Goal: Information Seeking & Learning: Learn about a topic

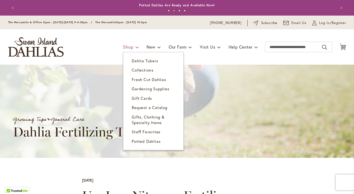
click at [129, 46] on span "Shop" at bounding box center [128, 47] width 10 height 6
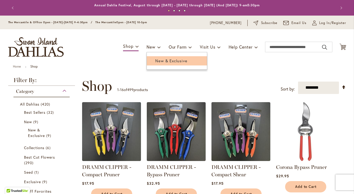
click at [156, 61] on span "New & Exclusive" at bounding box center [171, 60] width 32 height 5
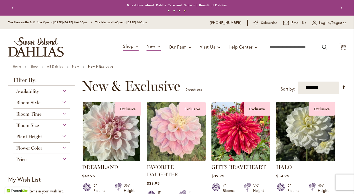
click at [34, 90] on span "Availability" at bounding box center [27, 91] width 23 height 6
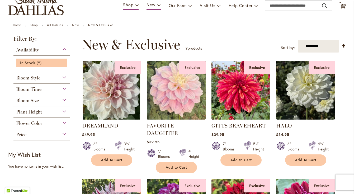
scroll to position [47, 0]
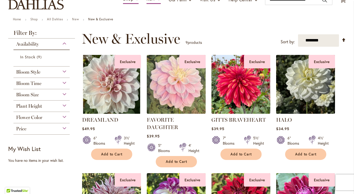
click at [36, 82] on span "Bloom Time" at bounding box center [28, 83] width 25 height 6
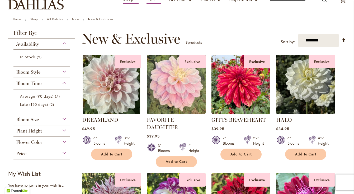
click at [36, 142] on span "Flower Color" at bounding box center [29, 142] width 26 height 6
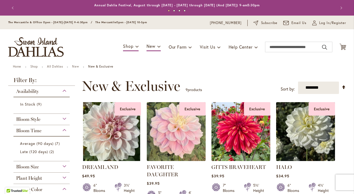
scroll to position [0, 0]
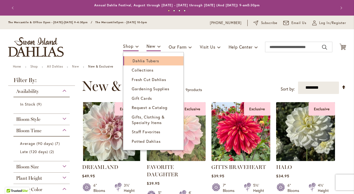
click at [142, 61] on span "Dahlia Tubers" at bounding box center [145, 60] width 26 height 5
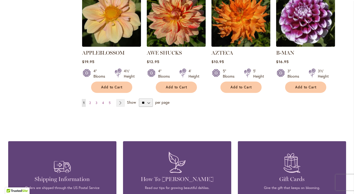
scroll to position [483, 0]
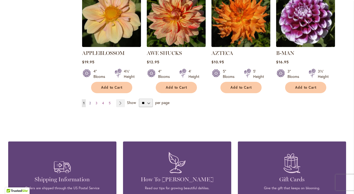
click at [90, 101] on span "2" at bounding box center [90, 103] width 2 height 4
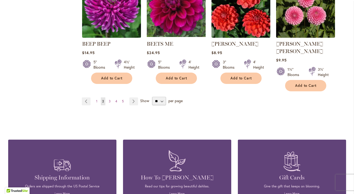
scroll to position [485, 0]
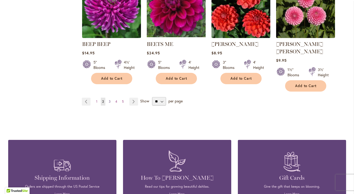
click at [110, 99] on span "3" at bounding box center [110, 101] width 2 height 4
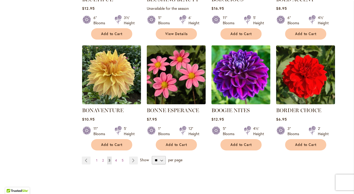
scroll to position [421, 0]
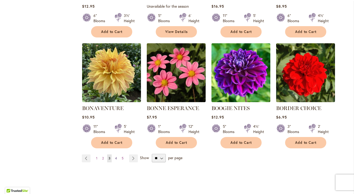
click at [116, 157] on span "4" at bounding box center [116, 158] width 2 height 4
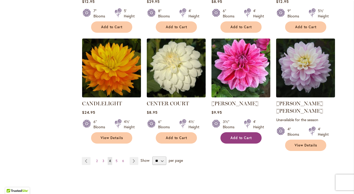
scroll to position [448, 0]
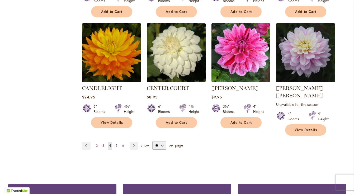
click at [116, 144] on span "5" at bounding box center [117, 146] width 2 height 4
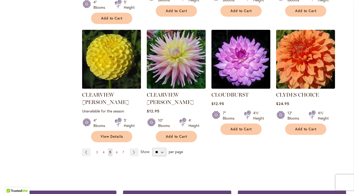
scroll to position [458, 0]
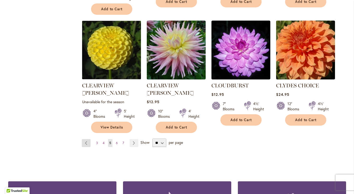
click at [87, 139] on link "Page Previous" at bounding box center [86, 143] width 9 height 8
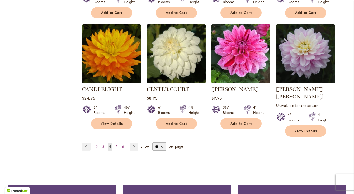
scroll to position [450, 0]
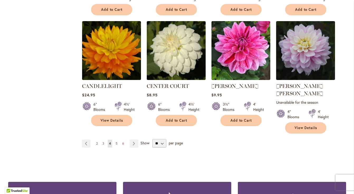
click at [96, 140] on link "Page 2" at bounding box center [97, 144] width 4 height 8
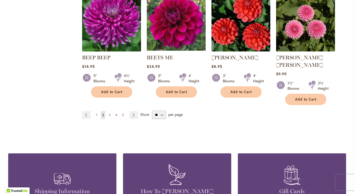
scroll to position [471, 0]
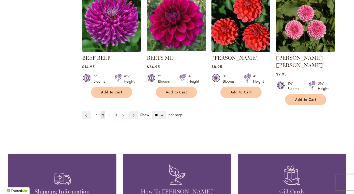
click at [96, 113] on span "1" at bounding box center [96, 115] width 1 height 4
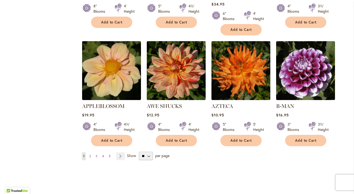
scroll to position [431, 0]
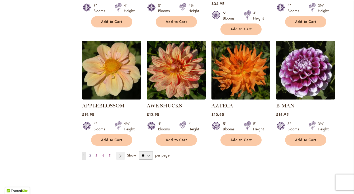
click at [89, 152] on link "Page 2" at bounding box center [90, 156] width 4 height 8
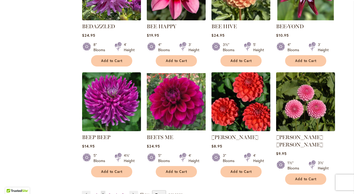
scroll to position [404, 0]
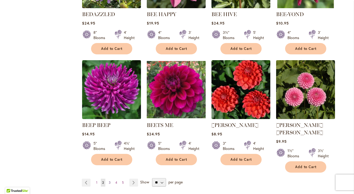
click at [109, 180] on span "3" at bounding box center [110, 182] width 2 height 4
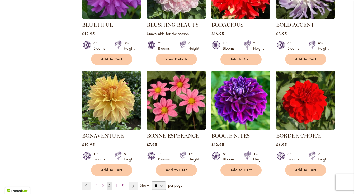
scroll to position [394, 0]
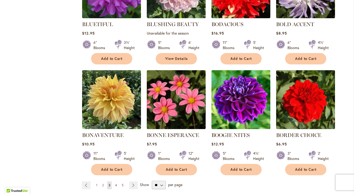
click at [116, 184] on span "4" at bounding box center [116, 185] width 2 height 4
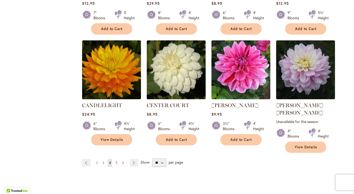
scroll to position [431, 0]
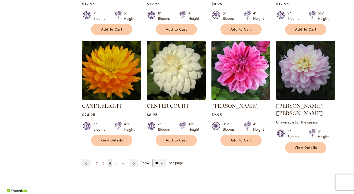
click at [117, 161] on span "5" at bounding box center [117, 163] width 2 height 4
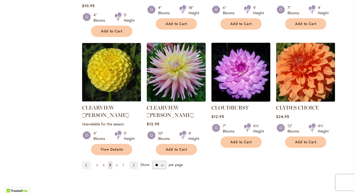
scroll to position [438, 0]
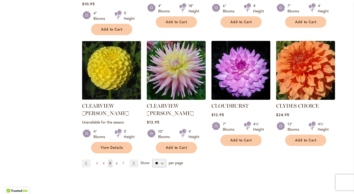
click at [116, 161] on span "6" at bounding box center [117, 163] width 2 height 4
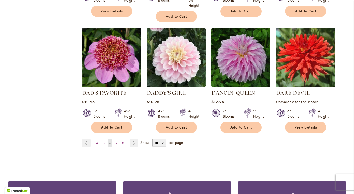
scroll to position [459, 0]
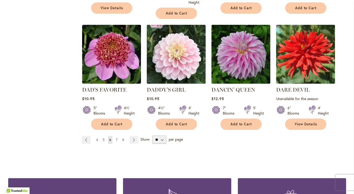
click at [116, 138] on span "7" at bounding box center [117, 140] width 2 height 4
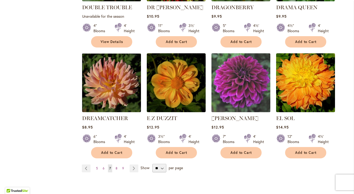
scroll to position [426, 0]
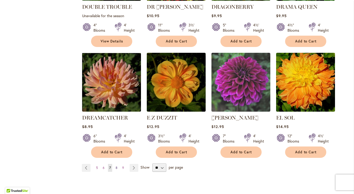
click at [117, 166] on span "8" at bounding box center [117, 168] width 2 height 4
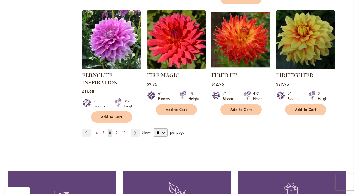
scroll to position [471, 0]
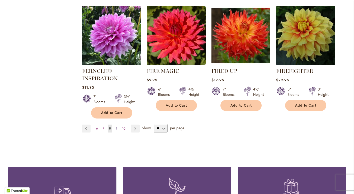
click at [116, 127] on span "9" at bounding box center [117, 128] width 2 height 4
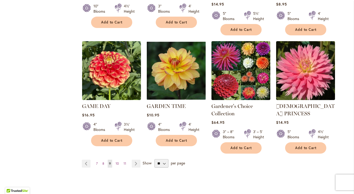
scroll to position [447, 0]
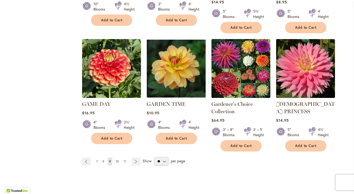
click at [118, 159] on span "10" at bounding box center [117, 161] width 3 height 4
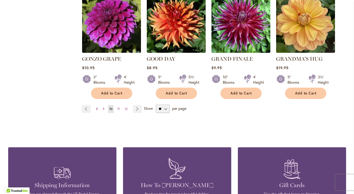
scroll to position [480, 0]
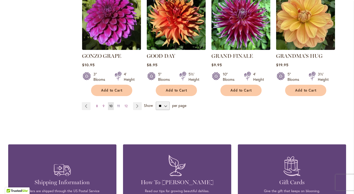
click at [119, 104] on span "11" at bounding box center [118, 106] width 3 height 4
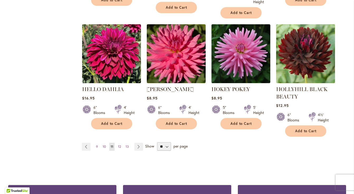
scroll to position [460, 0]
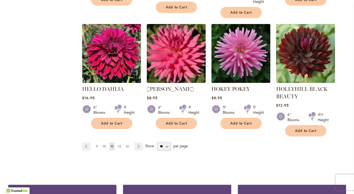
click at [119, 145] on span "12" at bounding box center [119, 146] width 3 height 4
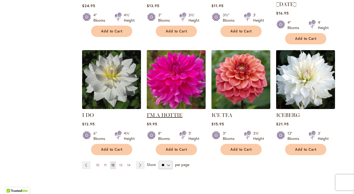
scroll to position [425, 0]
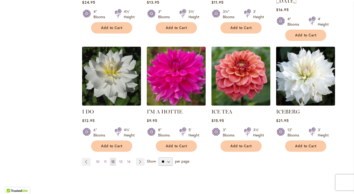
click at [120, 160] on span "13" at bounding box center [120, 162] width 3 height 4
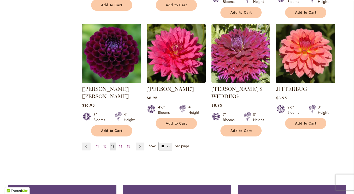
scroll to position [455, 0]
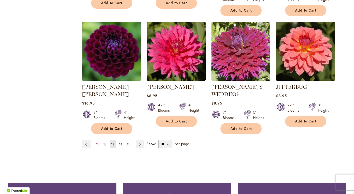
click at [121, 142] on span "14" at bounding box center [120, 144] width 3 height 4
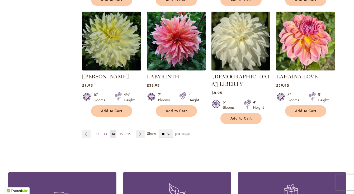
scroll to position [469, 0]
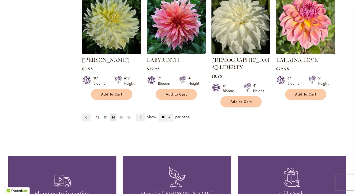
click at [122, 115] on span "15" at bounding box center [121, 117] width 3 height 4
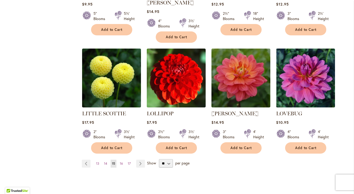
scroll to position [432, 0]
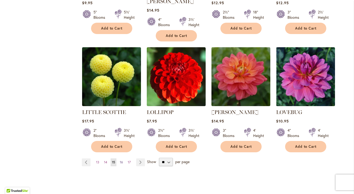
click at [120, 160] on span "16" at bounding box center [121, 162] width 3 height 4
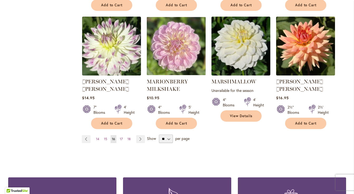
scroll to position [455, 0]
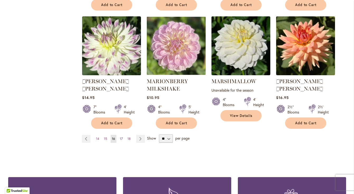
click at [120, 137] on span "17" at bounding box center [121, 139] width 3 height 4
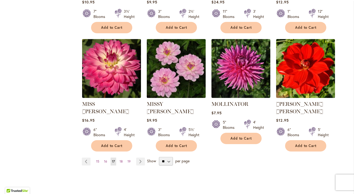
scroll to position [427, 0]
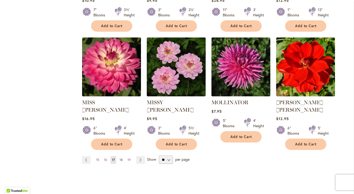
click at [122, 158] on span "18" at bounding box center [121, 160] width 3 height 4
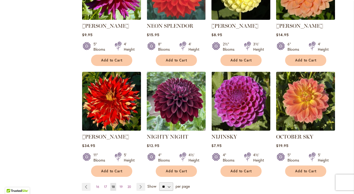
scroll to position [400, 0]
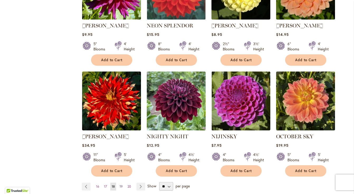
click at [123, 183] on link "Page 19" at bounding box center [121, 187] width 6 height 8
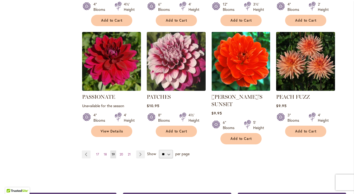
scroll to position [455, 0]
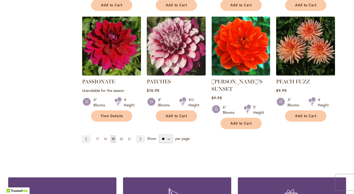
click at [122, 137] on span "20" at bounding box center [121, 139] width 3 height 4
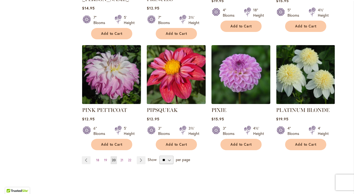
scroll to position [449, 0]
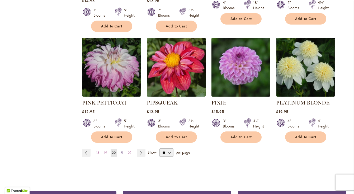
click at [123, 151] on span "21" at bounding box center [121, 153] width 3 height 4
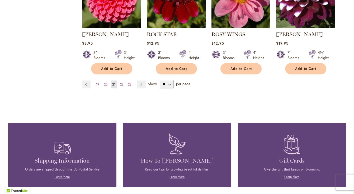
scroll to position [502, 0]
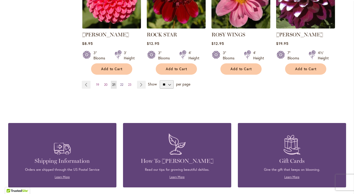
click at [122, 84] on span "22" at bounding box center [121, 85] width 3 height 4
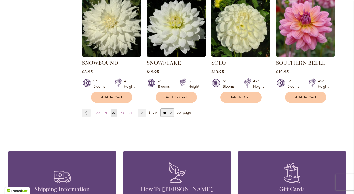
scroll to position [478, 0]
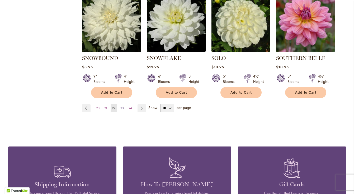
click at [123, 106] on span "23" at bounding box center [121, 108] width 3 height 4
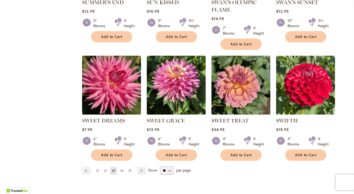
scroll to position [417, 0]
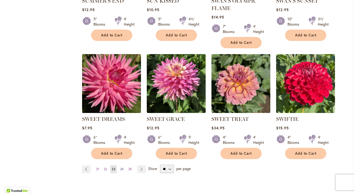
click at [123, 167] on span "24" at bounding box center [121, 169] width 3 height 4
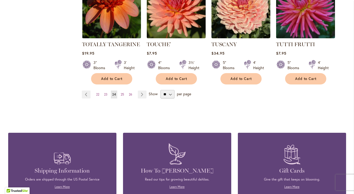
scroll to position [494, 0]
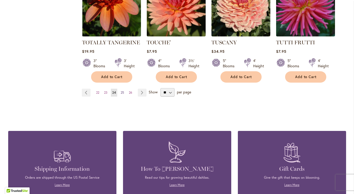
click at [123, 90] on span "25" at bounding box center [122, 92] width 3 height 4
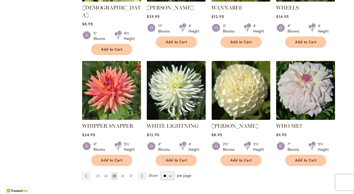
scroll to position [423, 0]
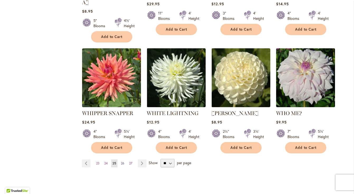
click at [122, 161] on span "26" at bounding box center [122, 163] width 3 height 4
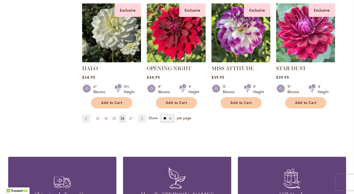
scroll to position [463, 0]
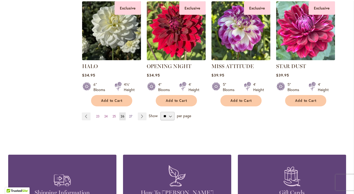
click at [130, 114] on span "27" at bounding box center [130, 116] width 3 height 4
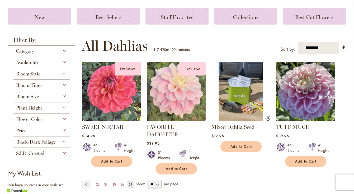
scroll to position [70, 0]
click at [35, 97] on span "Bloom Size" at bounding box center [27, 96] width 23 height 6
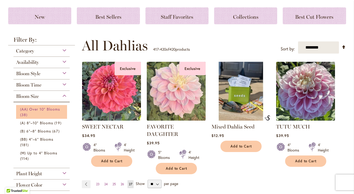
click at [54, 108] on span "(AA) Over 10" Blooms" at bounding box center [40, 109] width 40 height 5
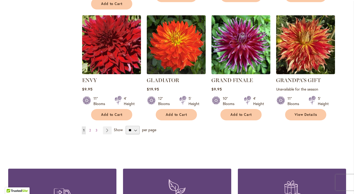
scroll to position [446, 0]
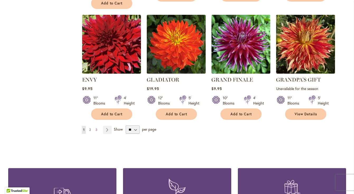
click at [90, 128] on span "2" at bounding box center [90, 130] width 2 height 4
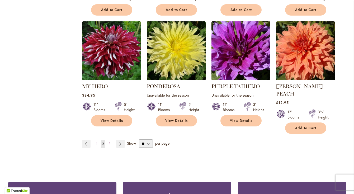
scroll to position [432, 0]
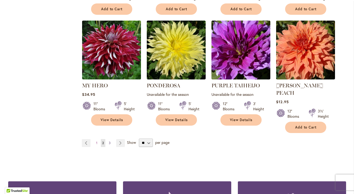
click at [110, 141] on span "3" at bounding box center [110, 143] width 2 height 4
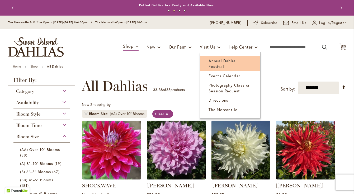
click at [218, 61] on span "Annual Dahlia Festival" at bounding box center [221, 63] width 27 height 11
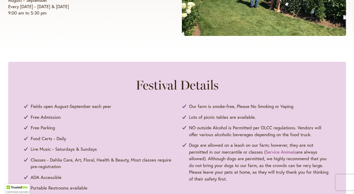
scroll to position [202, 0]
